Goal: Task Accomplishment & Management: Complete application form

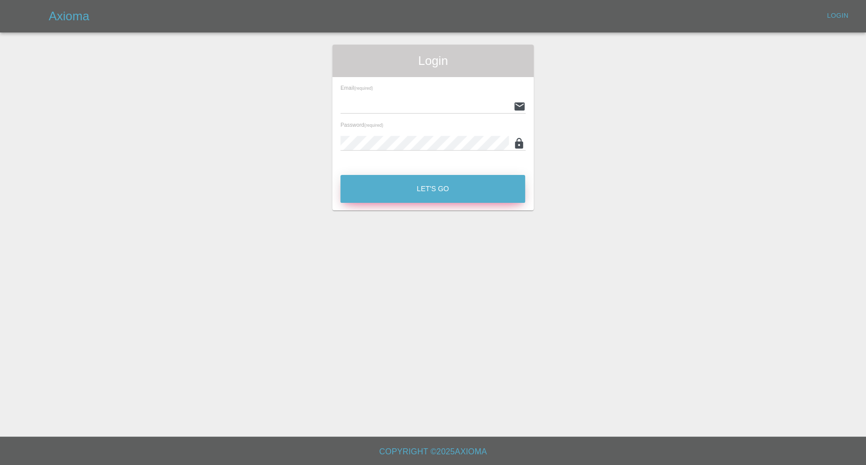
type input "[EMAIL_ADDRESS][DOMAIN_NAME]"
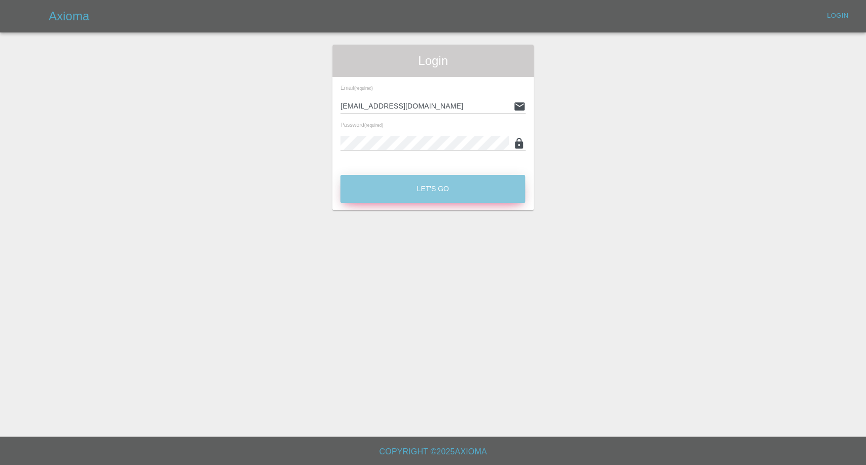
click at [394, 196] on button "Let's Go" at bounding box center [432, 189] width 185 height 28
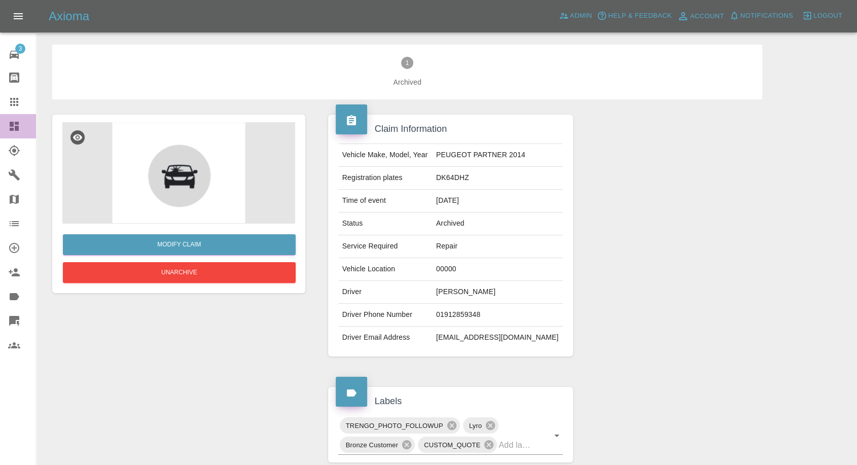
drag, startPoint x: 14, startPoint y: 124, endPoint x: 337, endPoint y: 319, distance: 377.9
click at [14, 124] on icon at bounding box center [14, 126] width 12 height 12
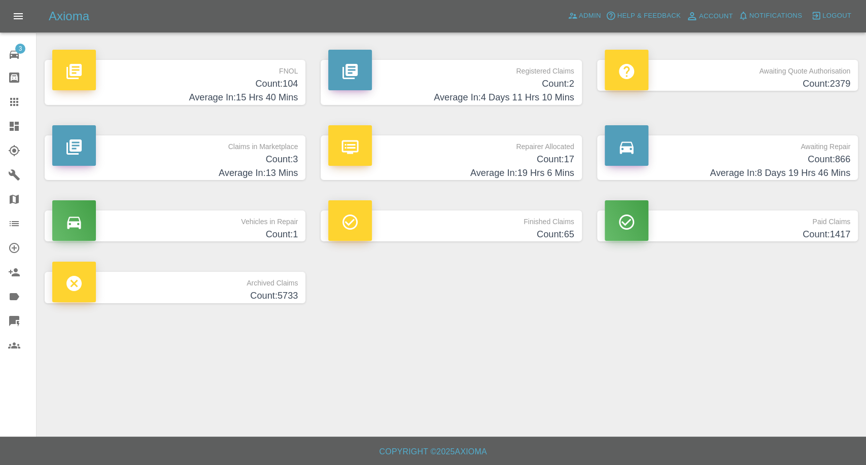
click at [14, 99] on icon at bounding box center [14, 102] width 8 height 8
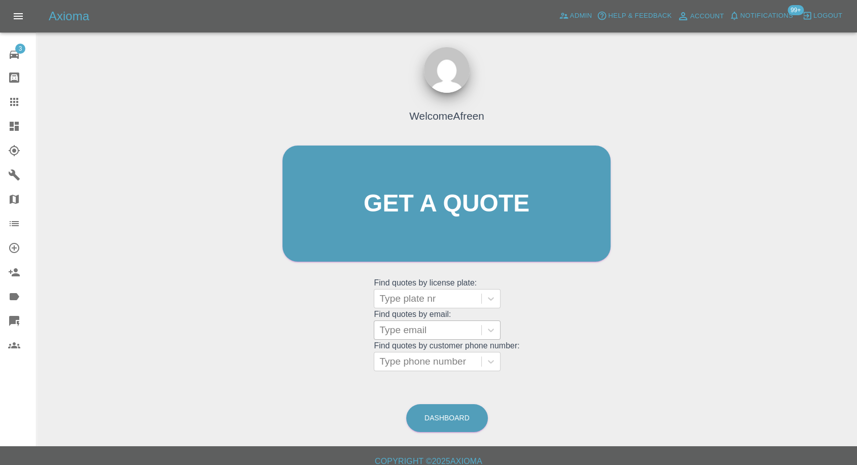
click at [421, 327] on div at bounding box center [427, 330] width 97 height 14
paste input "[EMAIL_ADDRESS][DOMAIN_NAME]"
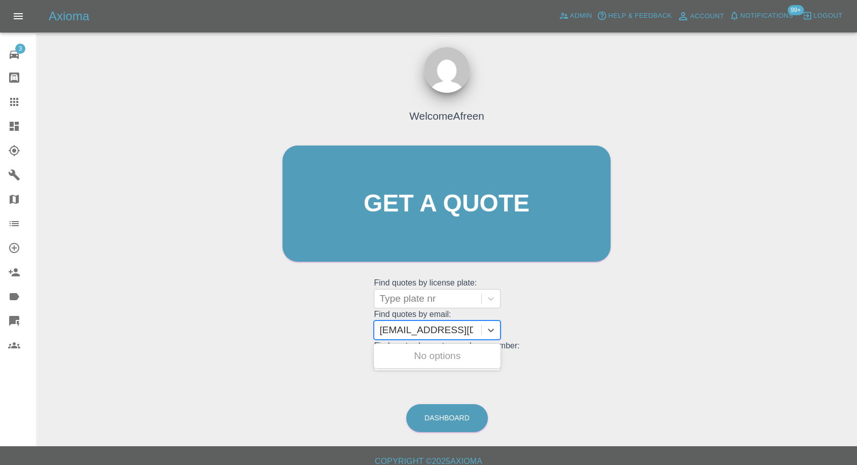
click at [387, 326] on input "[EMAIL_ADDRESS][DOMAIN_NAME]" at bounding box center [426, 330] width 94 height 12
type input "[EMAIL_ADDRESS][DOMAIN_NAME]"
click at [426, 358] on div "WM24MBV, Finished" at bounding box center [437, 356] width 127 height 20
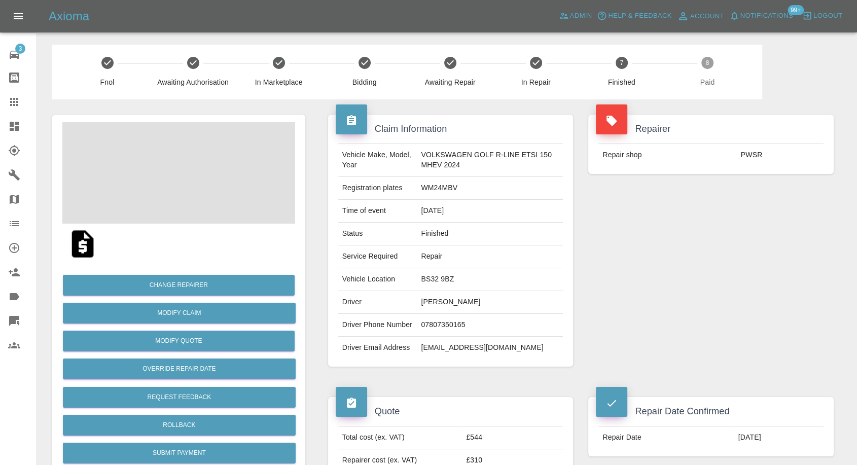
click at [451, 300] on td "[PERSON_NAME]" at bounding box center [490, 302] width 146 height 23
copy td "[PERSON_NAME]"
click at [6, 111] on link "Claims" at bounding box center [18, 102] width 36 height 24
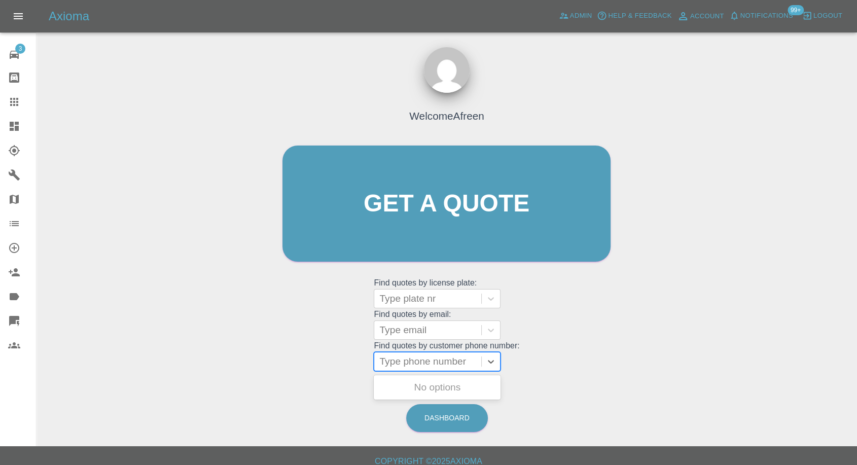
click at [435, 363] on div at bounding box center [427, 361] width 97 height 14
paste input "0740 340 5551"
click at [424, 360] on input "0740 340 5551" at bounding box center [412, 361] width 67 height 12
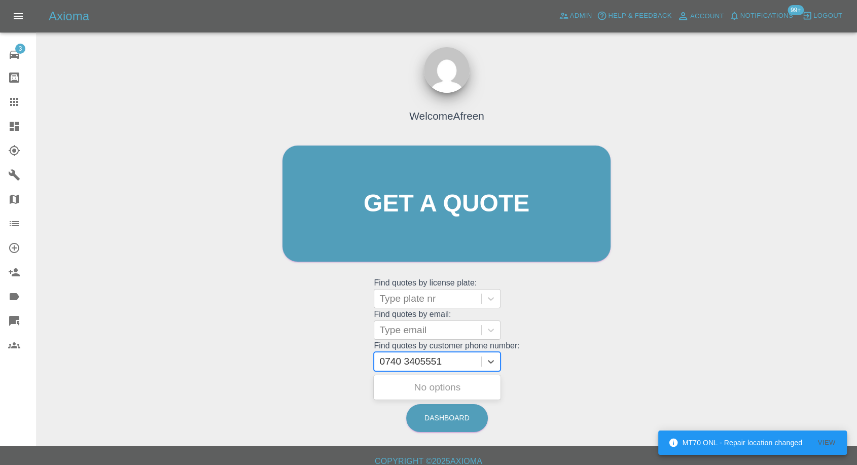
click at [405, 360] on input "0740 3405551" at bounding box center [411, 361] width 65 height 12
type input "07403405551"
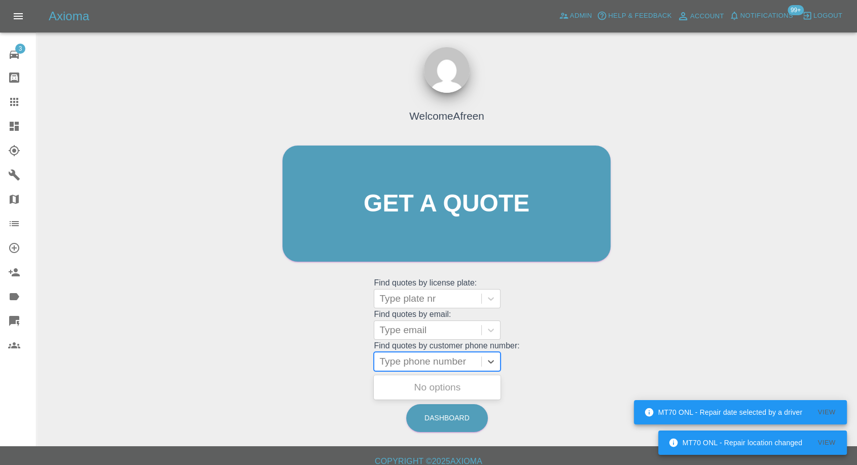
paste input "07403405551"
click at [388, 359] on input "07403405551" at bounding box center [410, 361] width 62 height 12
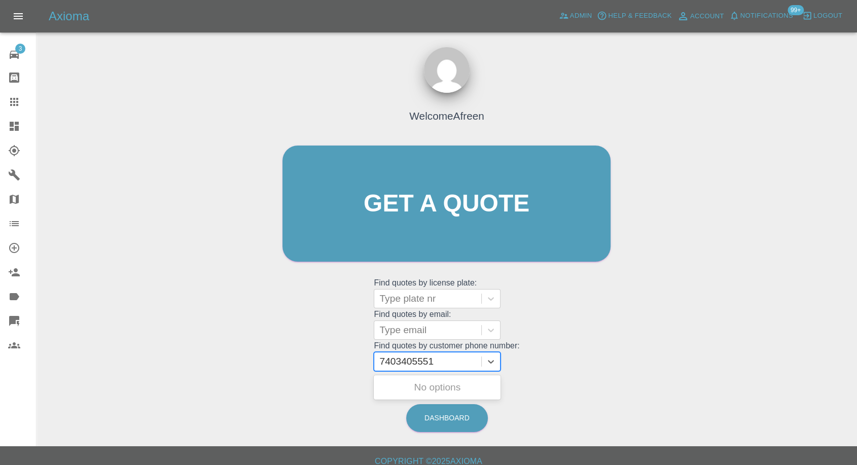
type input "7403405551"
click at [438, 333] on div at bounding box center [427, 330] width 97 height 14
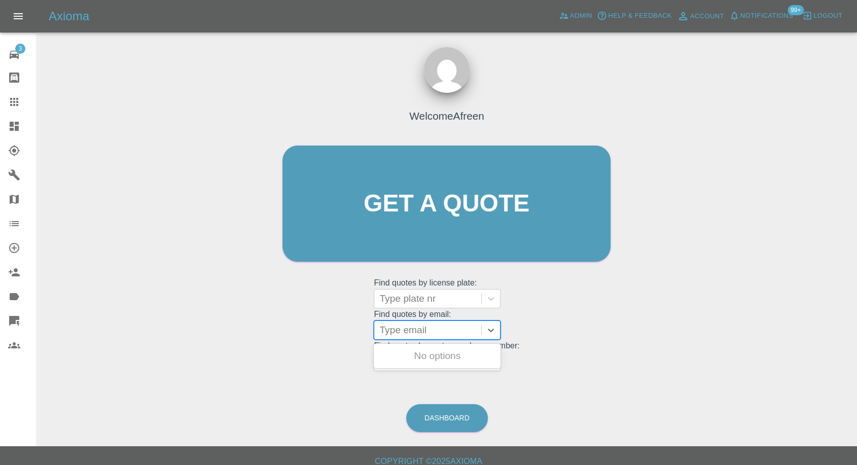
paste input "[EMAIL_ADDRESS][DOMAIN_NAME]"
type input "[EMAIL_ADDRESS][DOMAIN_NAME]"
click at [430, 365] on div "OE72YGX, Fnol" at bounding box center [437, 356] width 127 height 20
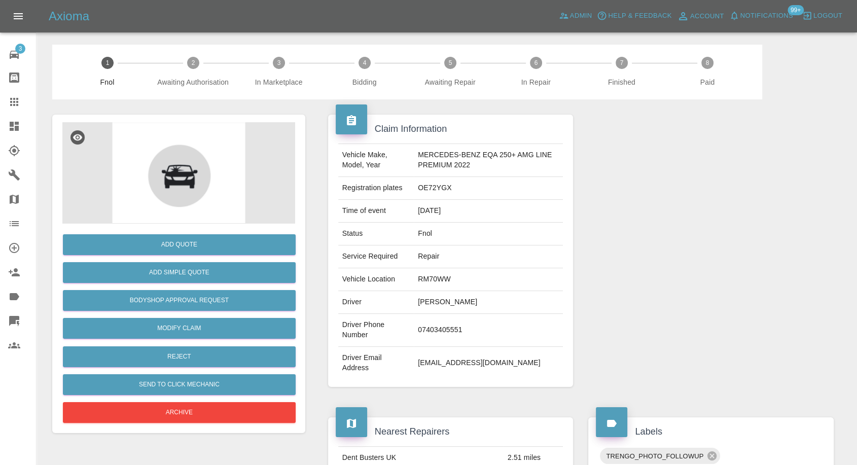
scroll to position [169, 0]
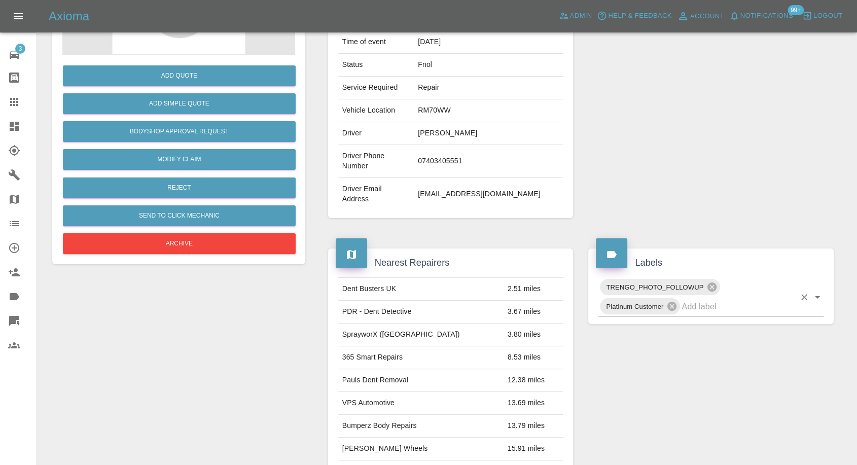
click at [696, 309] on input "text" at bounding box center [739, 307] width 114 height 16
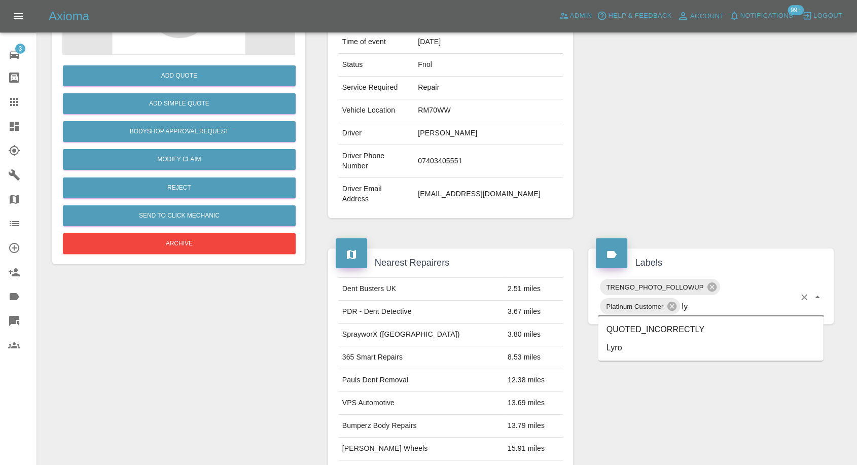
type input "lyr"
click at [644, 333] on li "Lyro" at bounding box center [710, 329] width 225 height 18
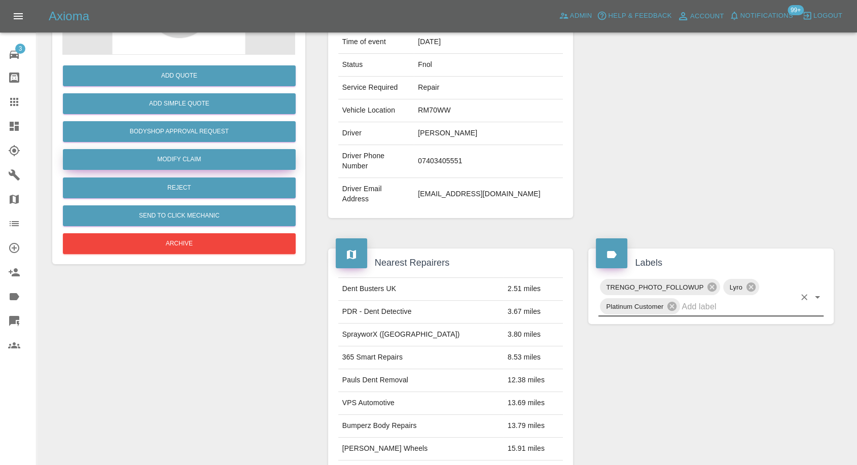
click at [172, 164] on link "Modify Claim" at bounding box center [179, 159] width 233 height 21
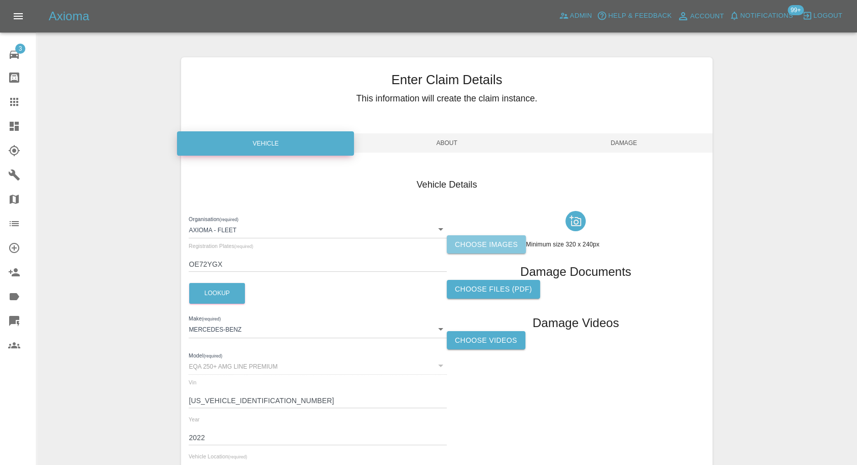
click at [476, 242] on label "Choose images" at bounding box center [486, 244] width 79 height 19
click at [0, 0] on input "Choose images" at bounding box center [0, 0] width 0 height 0
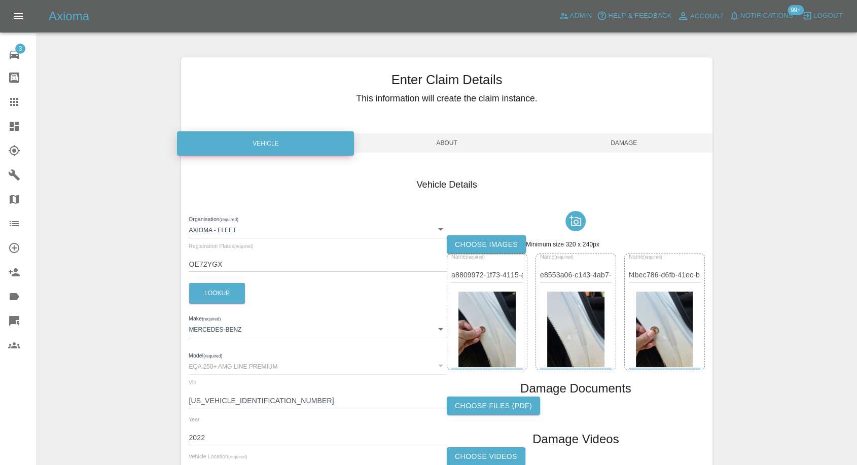
click at [637, 142] on span "Damage" at bounding box center [624, 142] width 177 height 19
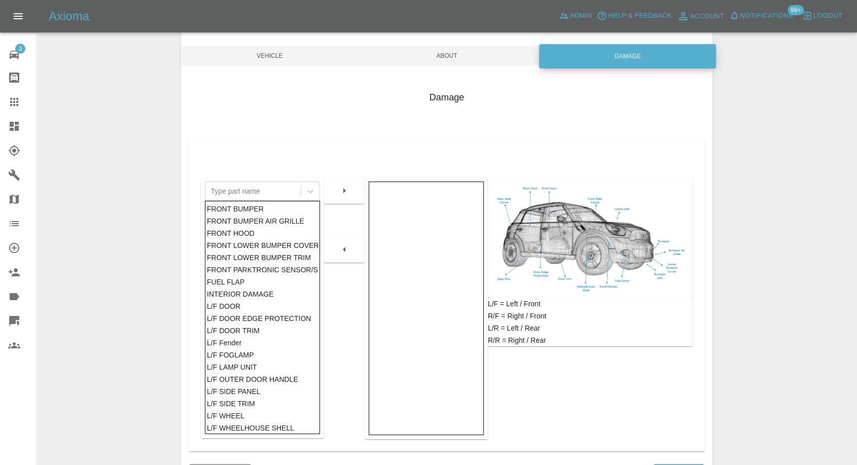
scroll to position [162, 0]
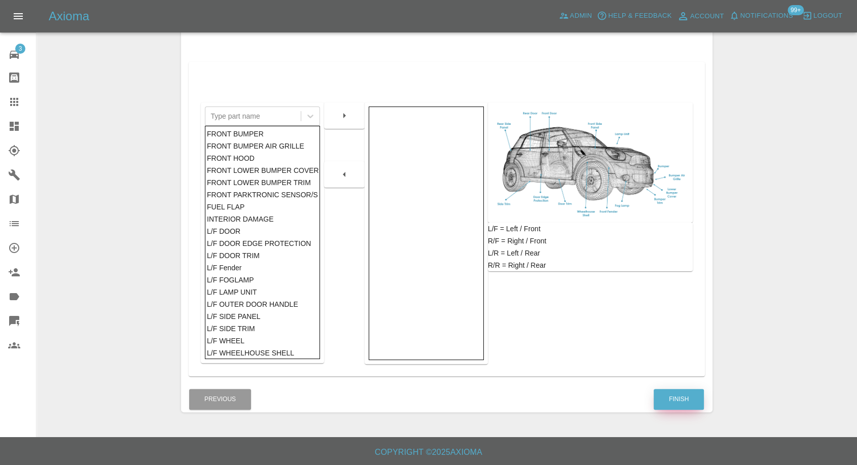
click at [676, 399] on button "Finish" at bounding box center [679, 399] width 50 height 21
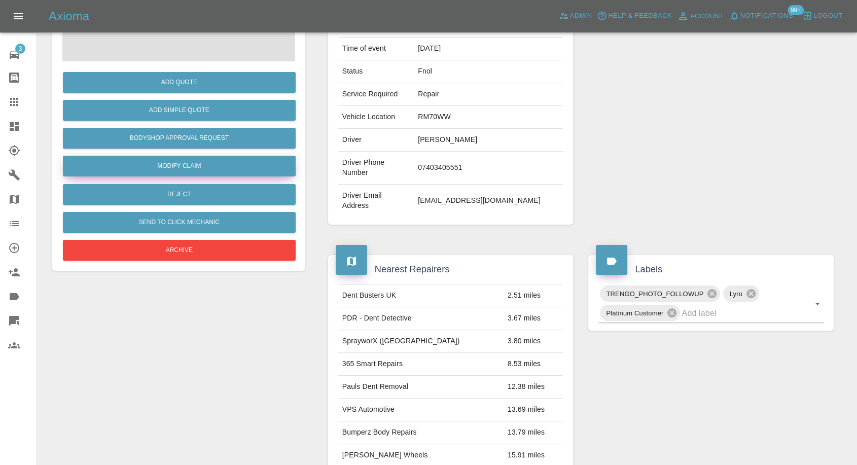
drag, startPoint x: 15, startPoint y: 102, endPoint x: 167, endPoint y: 164, distance: 164.5
click at [15, 102] on icon at bounding box center [14, 102] width 8 height 8
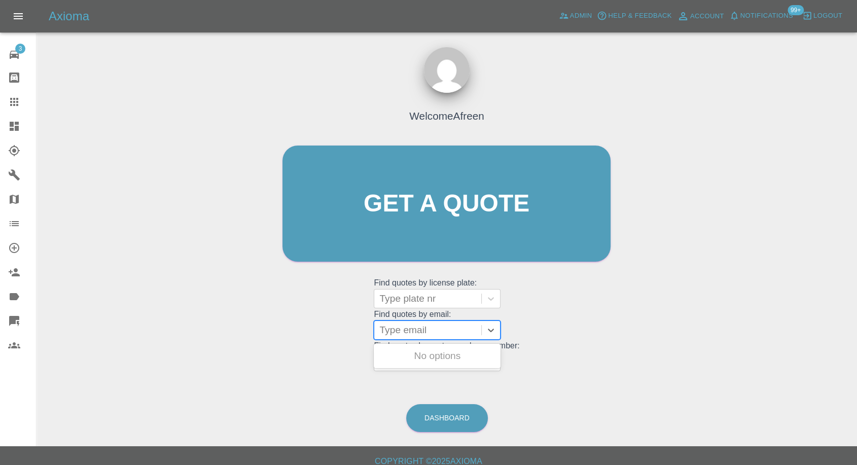
click at [425, 333] on div at bounding box center [427, 330] width 97 height 14
paste input "[EMAIL_ADDRESS][DOMAIN_NAME]"
type input "[EMAIL_ADDRESS][DOMAIN_NAME]"
